Goal: Task Accomplishment & Management: Use online tool/utility

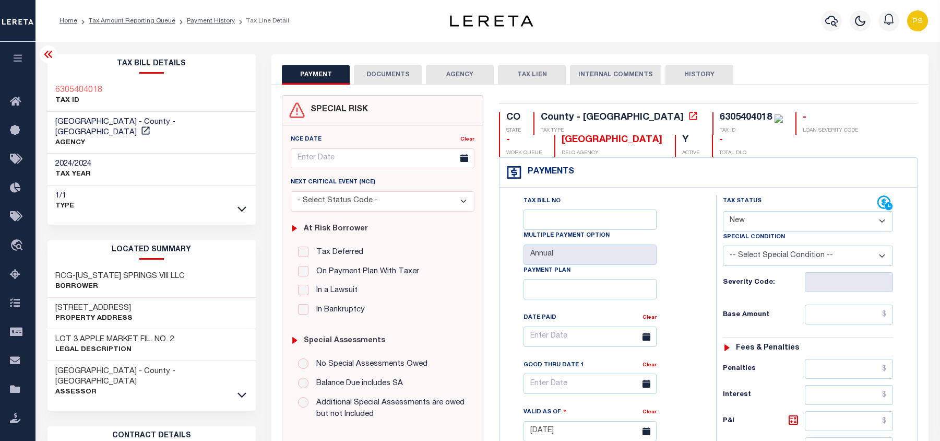
select select "NW2"
click at [144, 18] on link "Tax Amount Reporting Queue" at bounding box center [132, 21] width 87 height 6
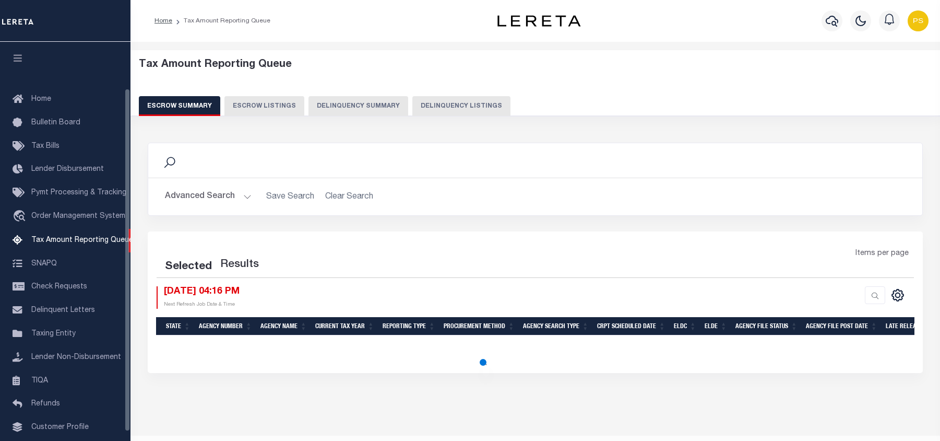
select select "100"
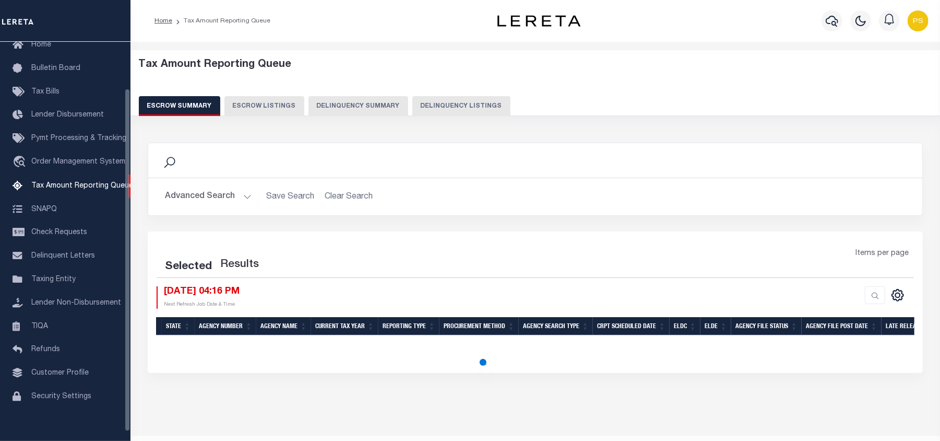
select select "100"
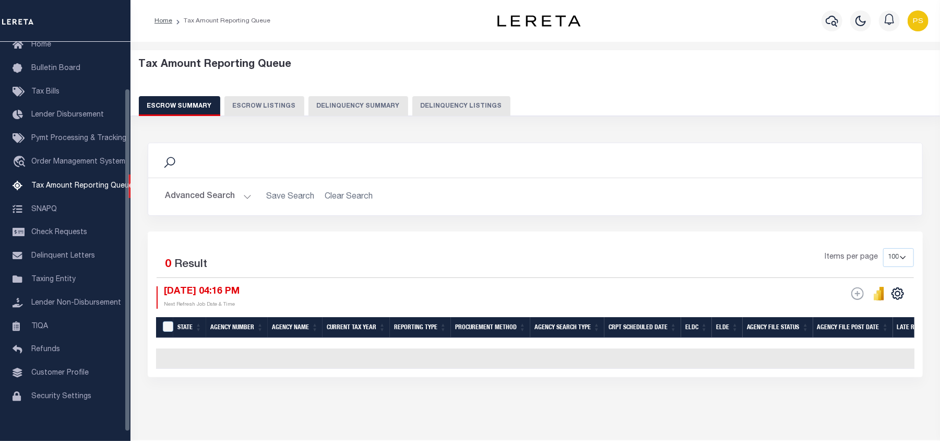
click at [455, 98] on button "Delinquency Listings" at bounding box center [461, 106] width 98 height 20
select select "100"
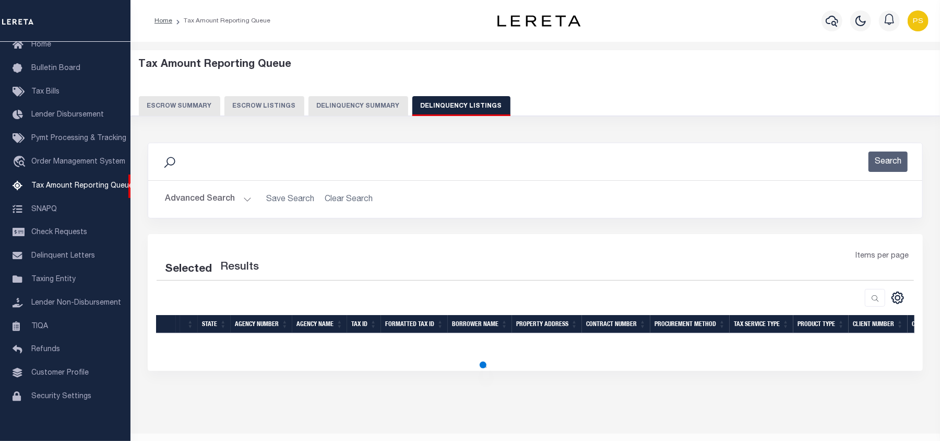
select select "100"
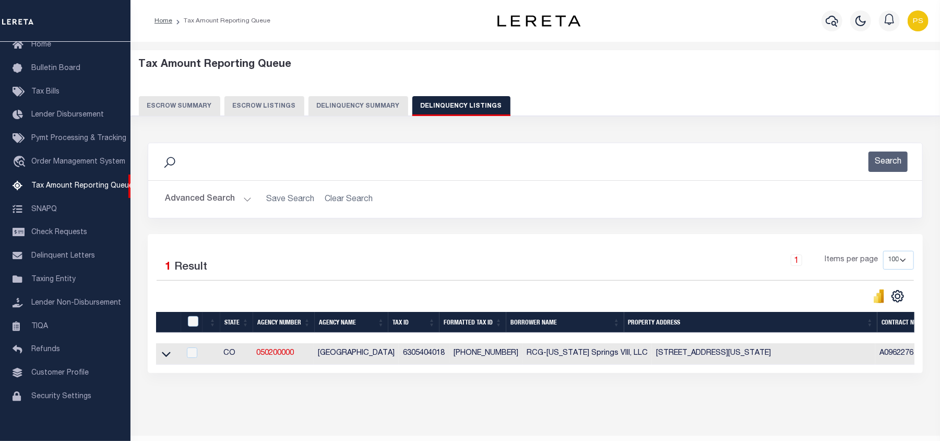
click at [205, 201] on button "Advanced Search" at bounding box center [208, 199] width 87 height 20
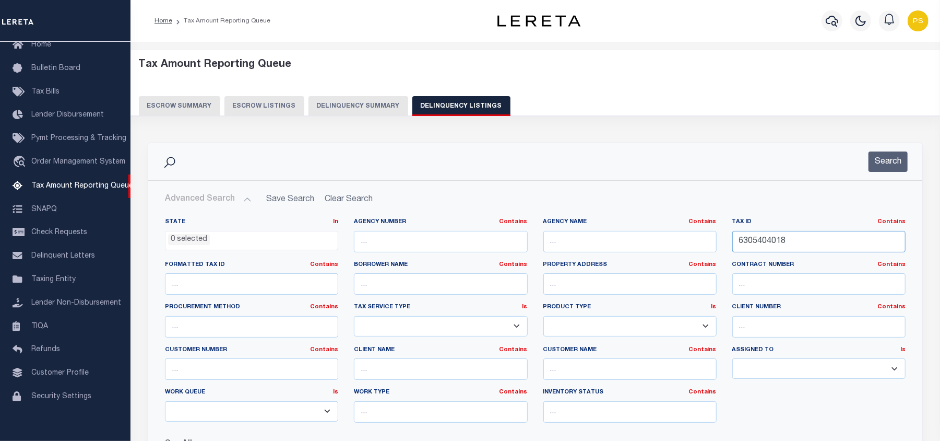
click at [762, 245] on input "6305404018" at bounding box center [819, 241] width 173 height 21
paste input "R006607"
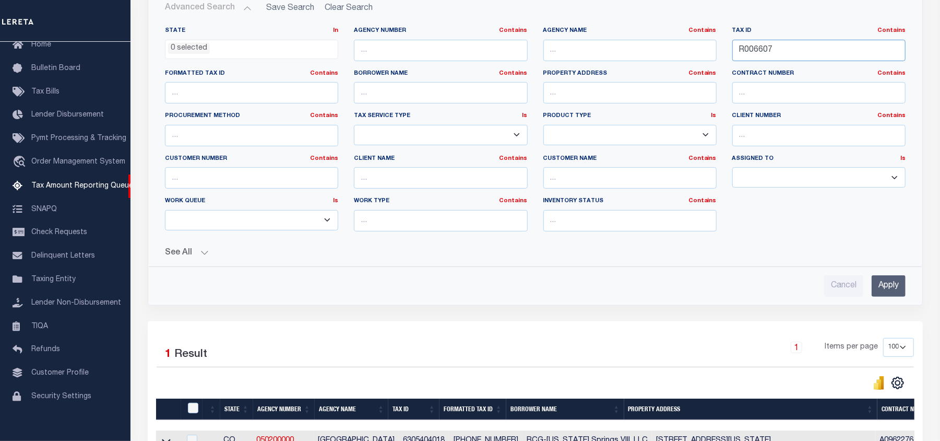
scroll to position [209, 0]
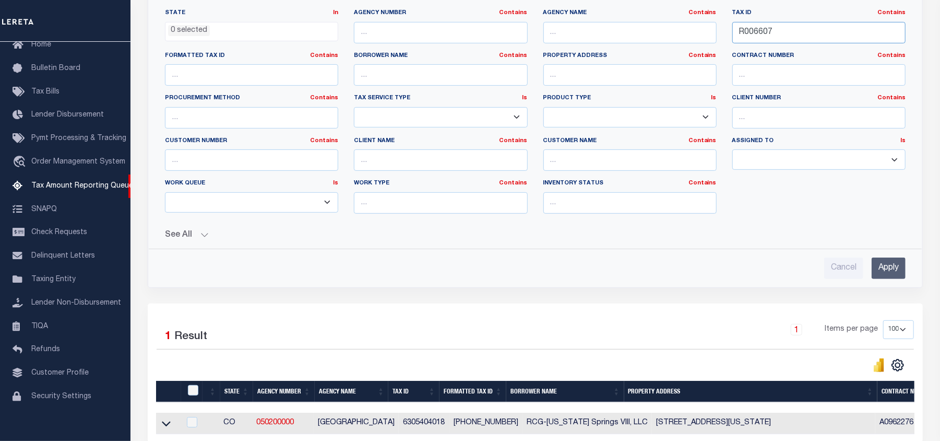
type input "R006607"
click at [888, 270] on input "Apply" at bounding box center [889, 267] width 34 height 21
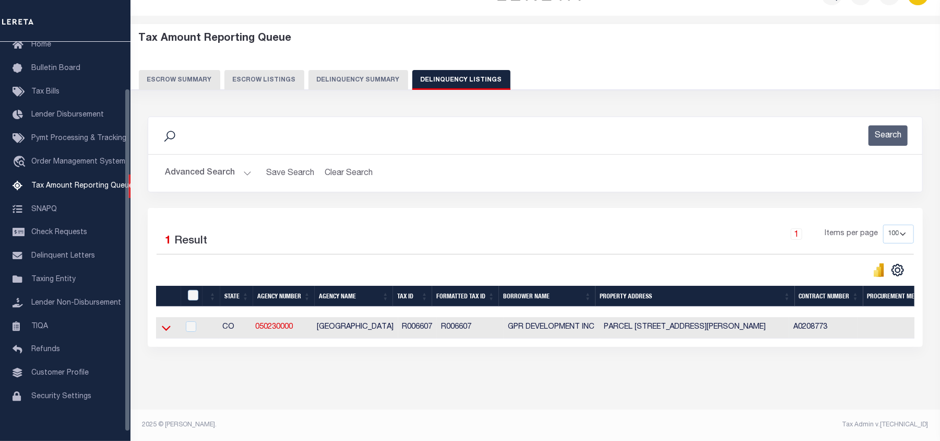
scroll to position [36, 0]
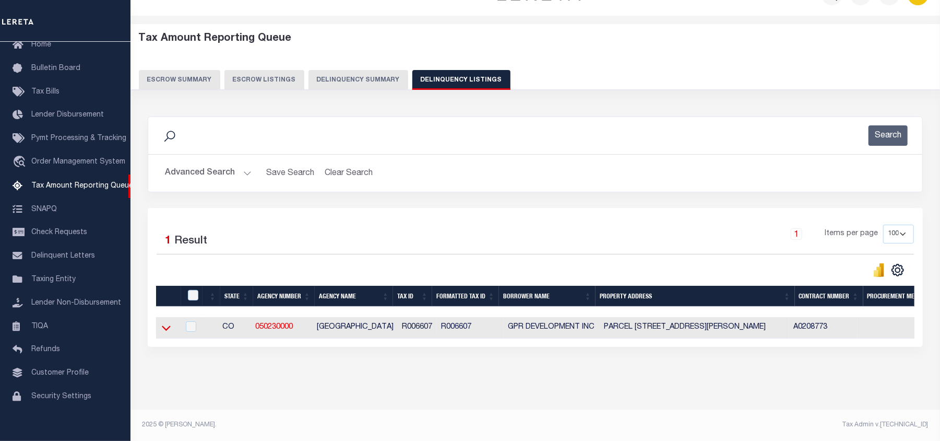
click at [163, 322] on icon at bounding box center [166, 327] width 9 height 11
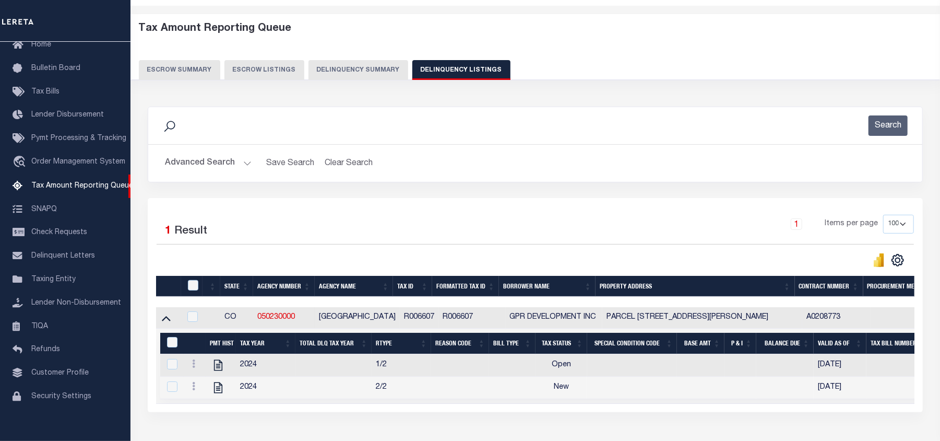
scroll to position [105, 0]
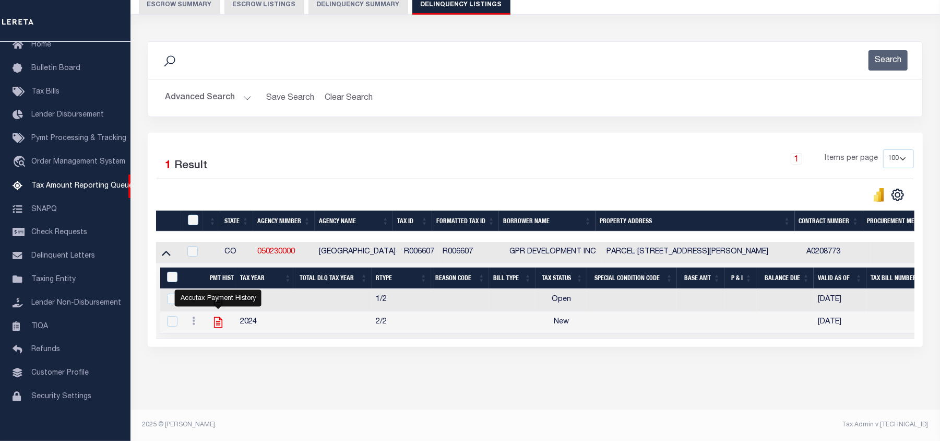
click at [215, 326] on icon "" at bounding box center [218, 322] width 14 height 14
checkbox input "true"
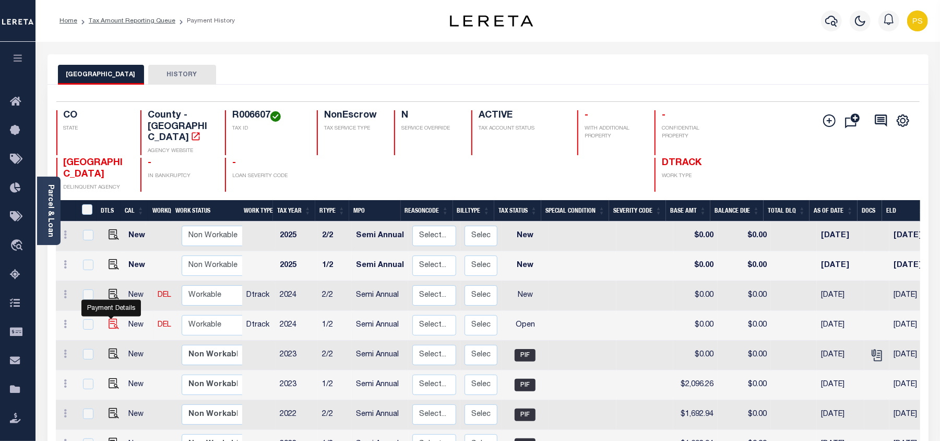
click at [110, 318] on img "" at bounding box center [114, 323] width 10 height 10
checkbox input "true"
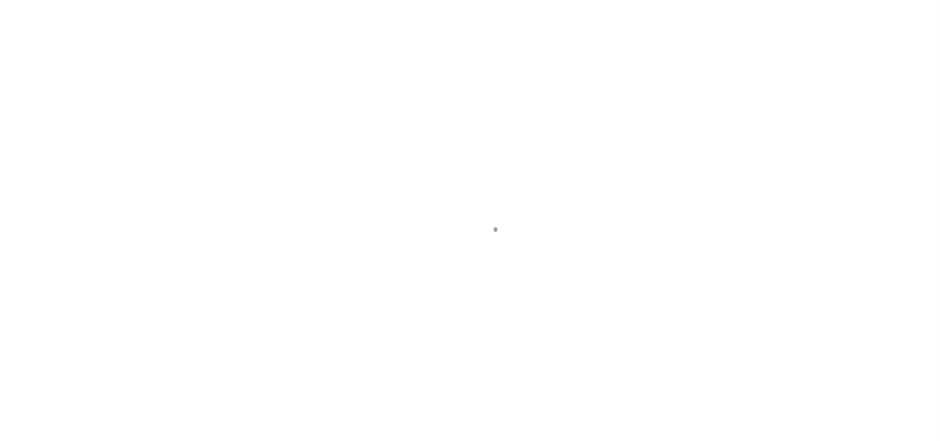
select select "OP2"
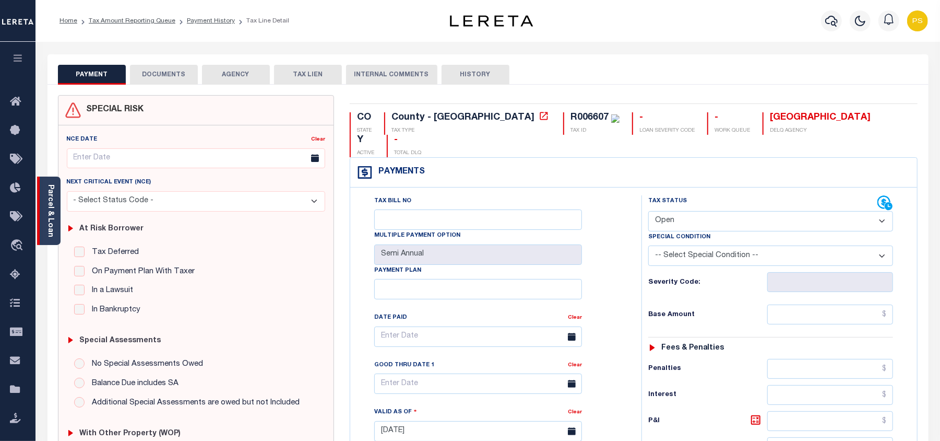
click at [49, 207] on link "Parcel & Loan" at bounding box center [49, 210] width 7 height 53
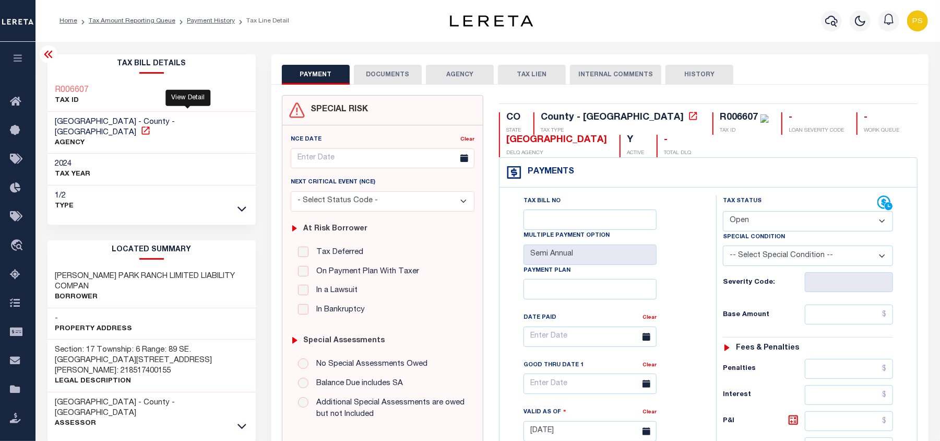
click at [151, 125] on icon at bounding box center [145, 130] width 10 height 10
click at [148, 19] on link "Tax Amount Reporting Queue" at bounding box center [132, 21] width 87 height 6
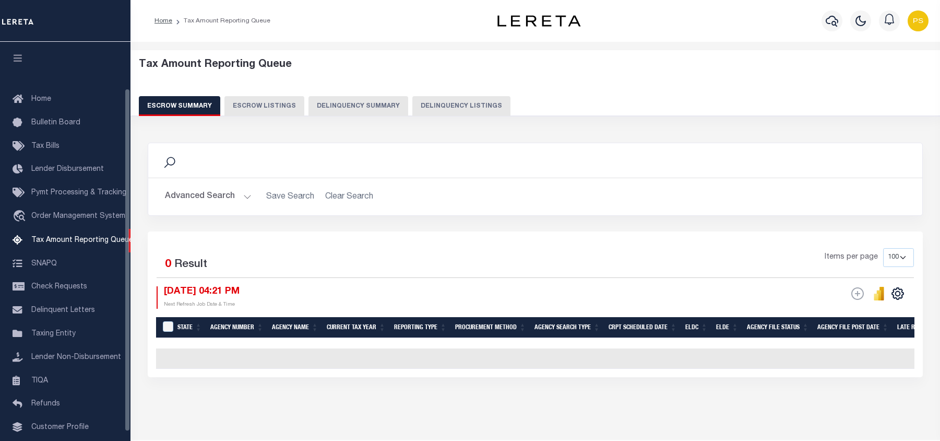
select select "100"
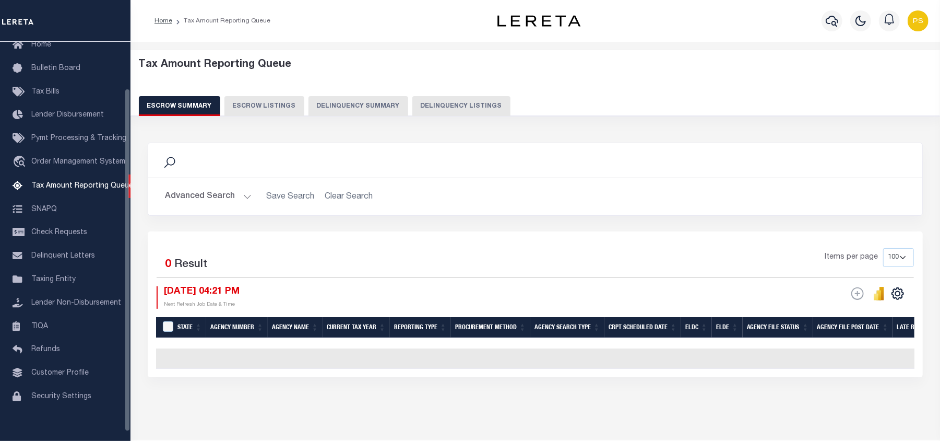
click at [447, 115] on button "Delinquency Listings" at bounding box center [461, 106] width 98 height 20
select select "100"
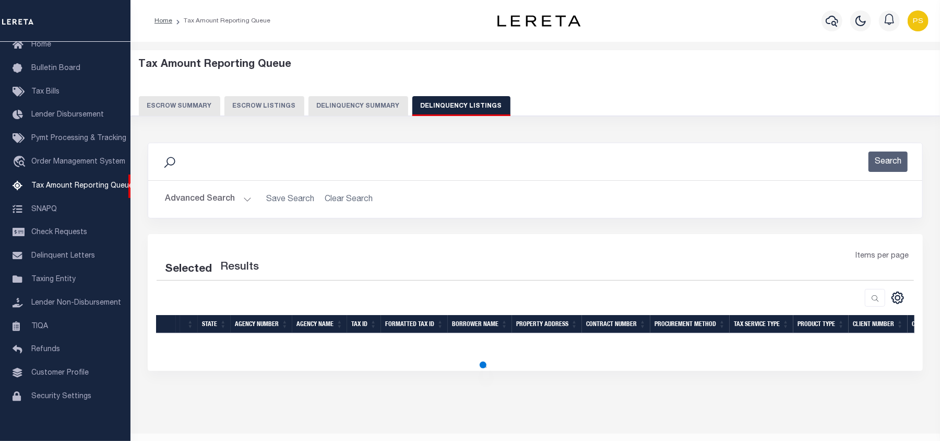
select select "100"
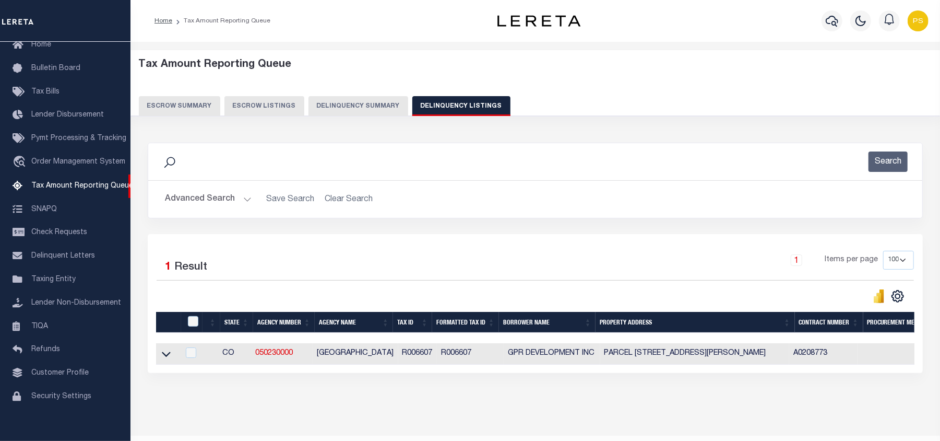
click at [188, 203] on button "Advanced Search" at bounding box center [208, 199] width 87 height 20
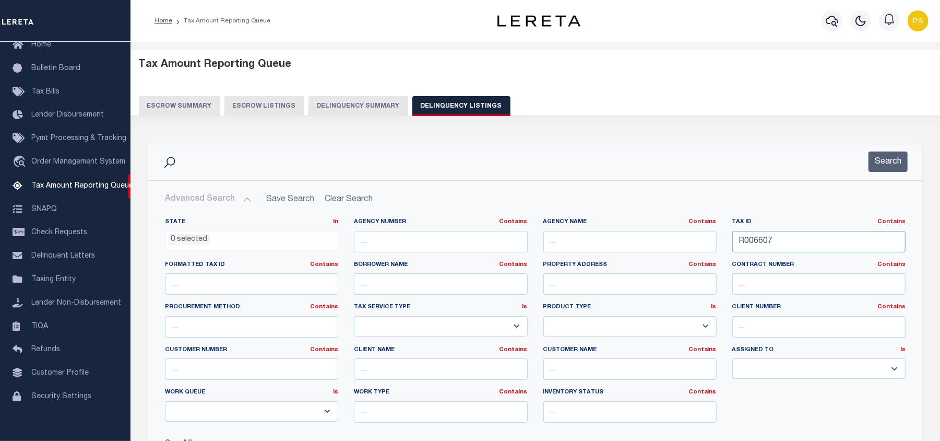
click at [765, 241] on input "R006607" at bounding box center [819, 241] width 173 height 21
paste input "18981"
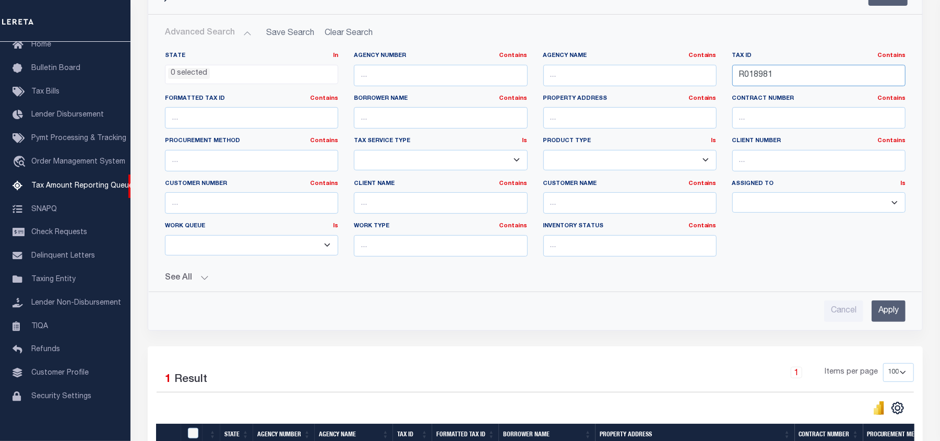
scroll to position [209, 0]
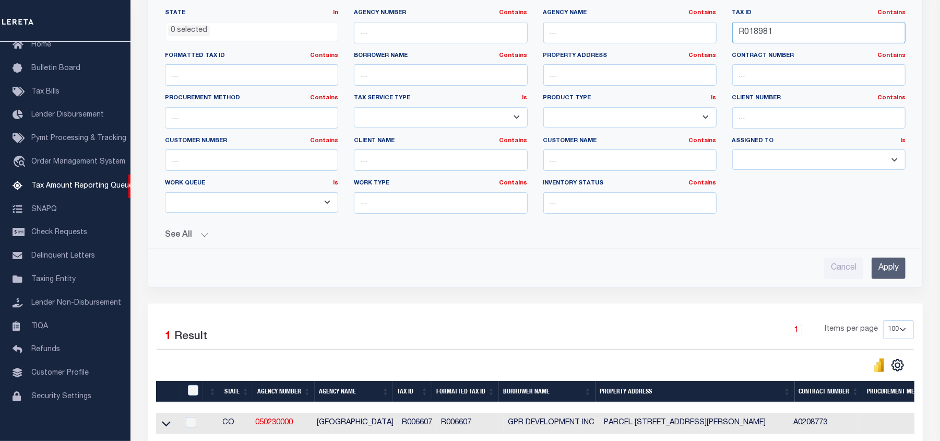
type input "R018981"
click at [891, 270] on input "Apply" at bounding box center [889, 267] width 34 height 21
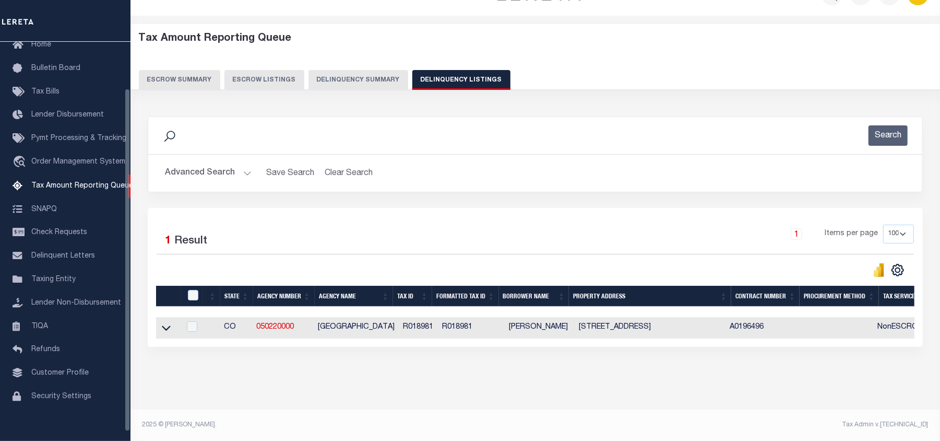
scroll to position [36, 0]
click at [164, 324] on icon at bounding box center [166, 327] width 9 height 11
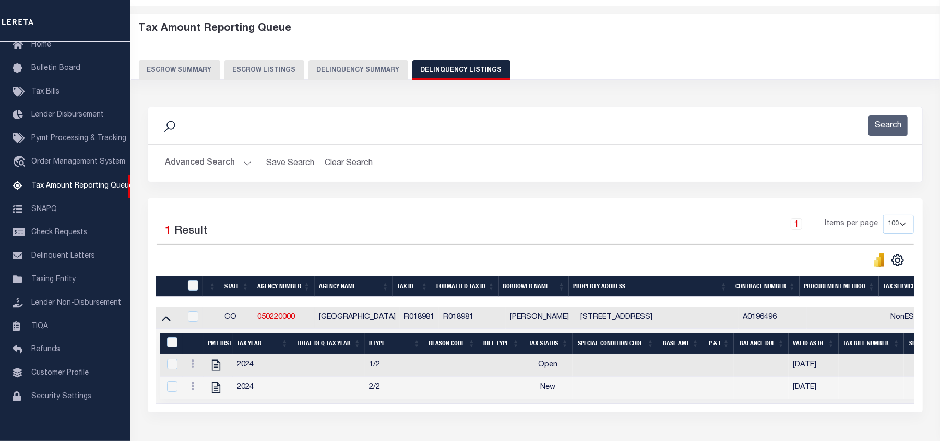
scroll to position [113, 0]
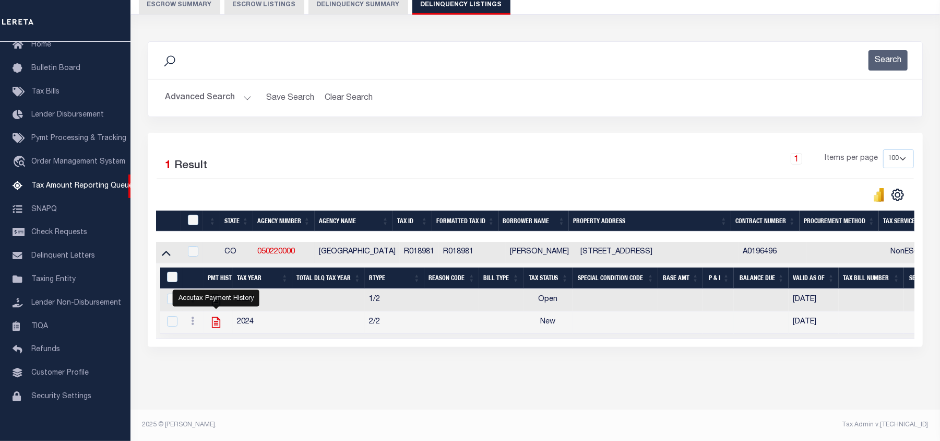
click at [220, 316] on icon "" at bounding box center [216, 322] width 14 height 14
checkbox input "true"
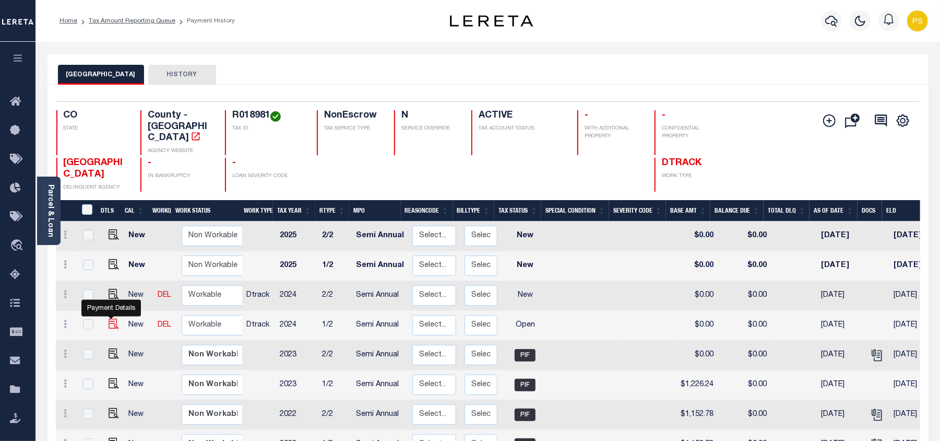
click at [111, 318] on img "" at bounding box center [114, 323] width 10 height 10
checkbox input "true"
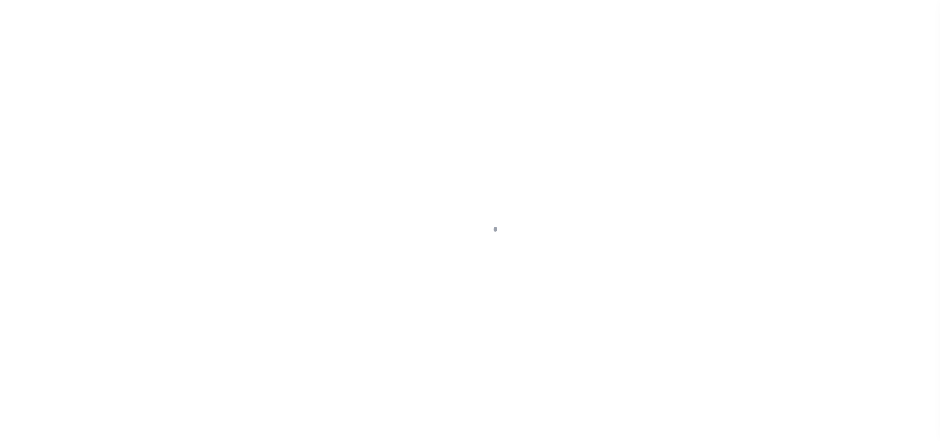
select select "OP2"
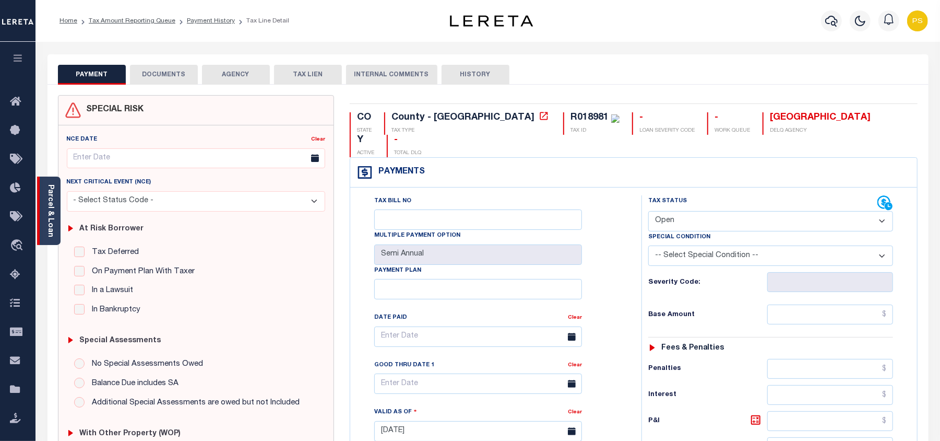
click at [51, 218] on link "Parcel & Loan" at bounding box center [49, 210] width 7 height 53
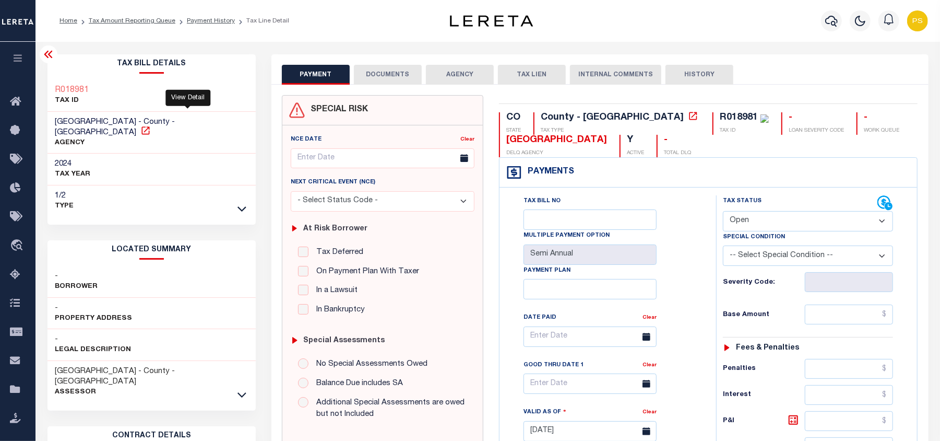
click at [151, 125] on icon at bounding box center [145, 130] width 10 height 10
